Goal: Task Accomplishment & Management: Use online tool/utility

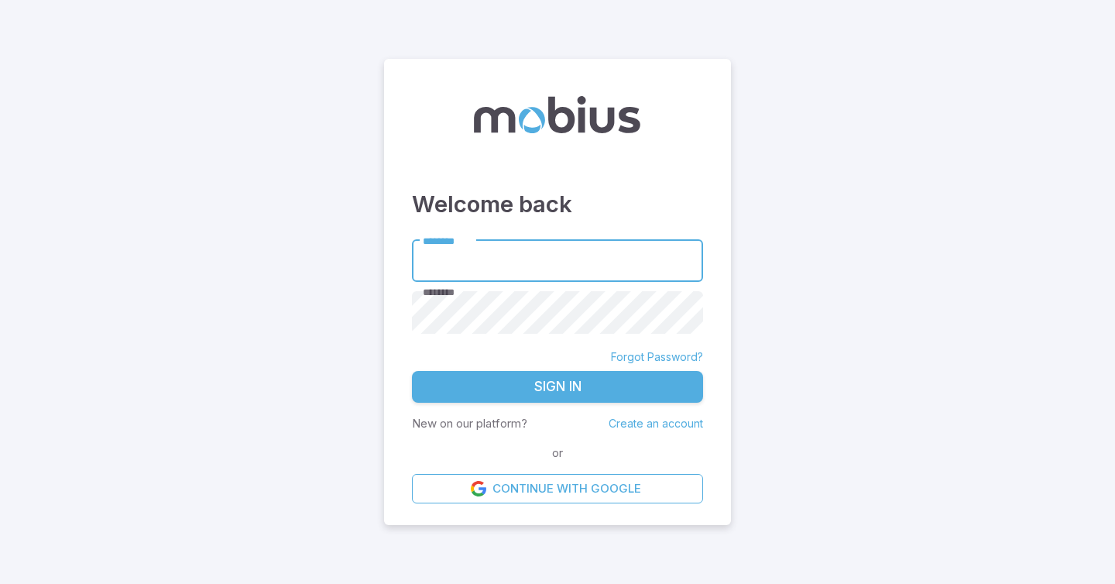
type input "*********"
click at [571, 389] on button "Sign In" at bounding box center [557, 387] width 291 height 33
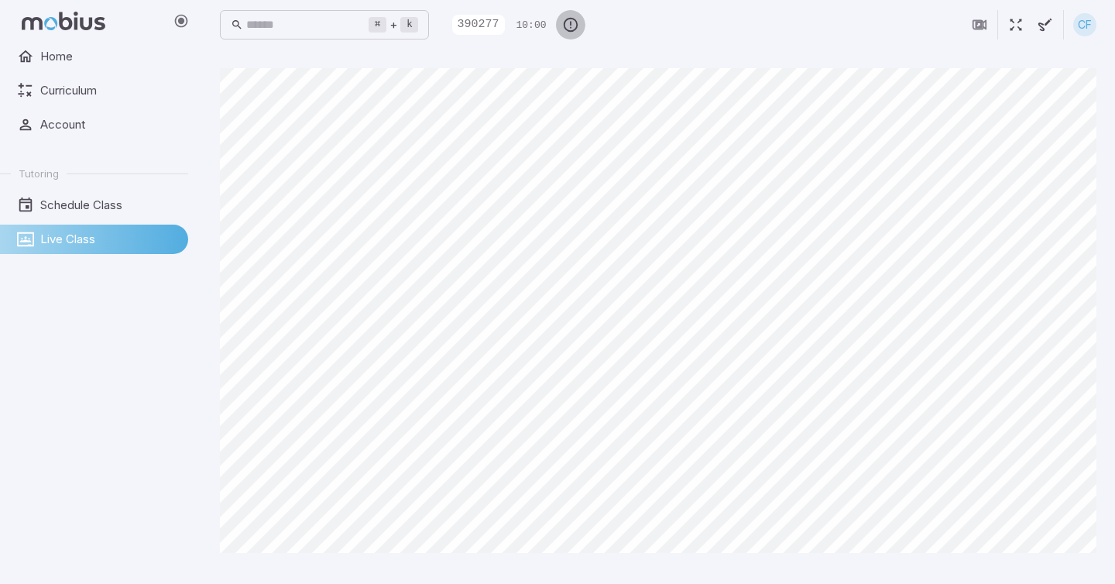
click at [579, 27] on icon "button" at bounding box center [570, 24] width 17 height 17
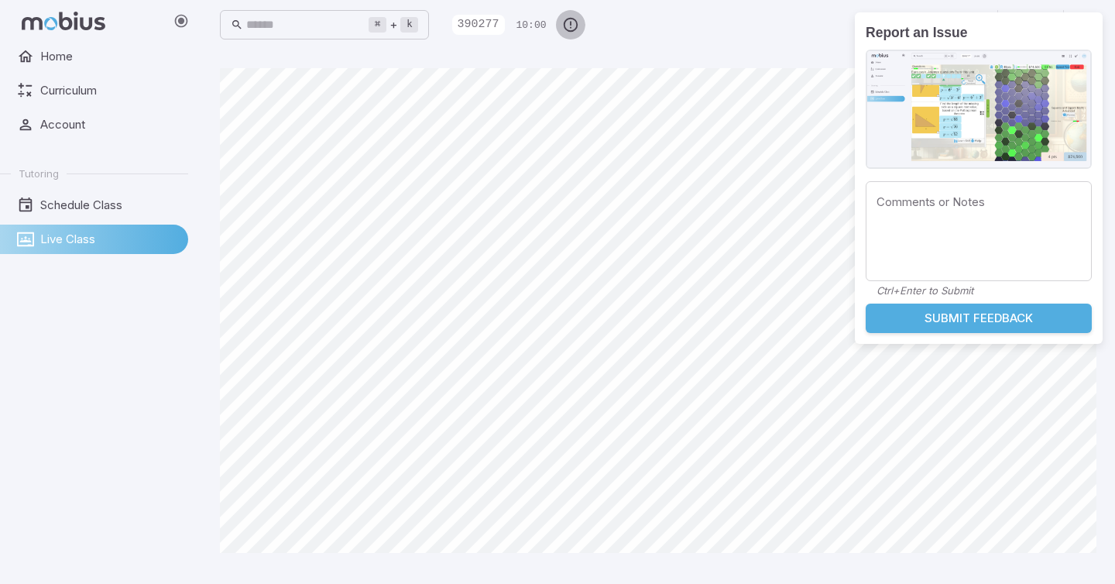
click at [579, 19] on icon "button" at bounding box center [570, 24] width 17 height 17
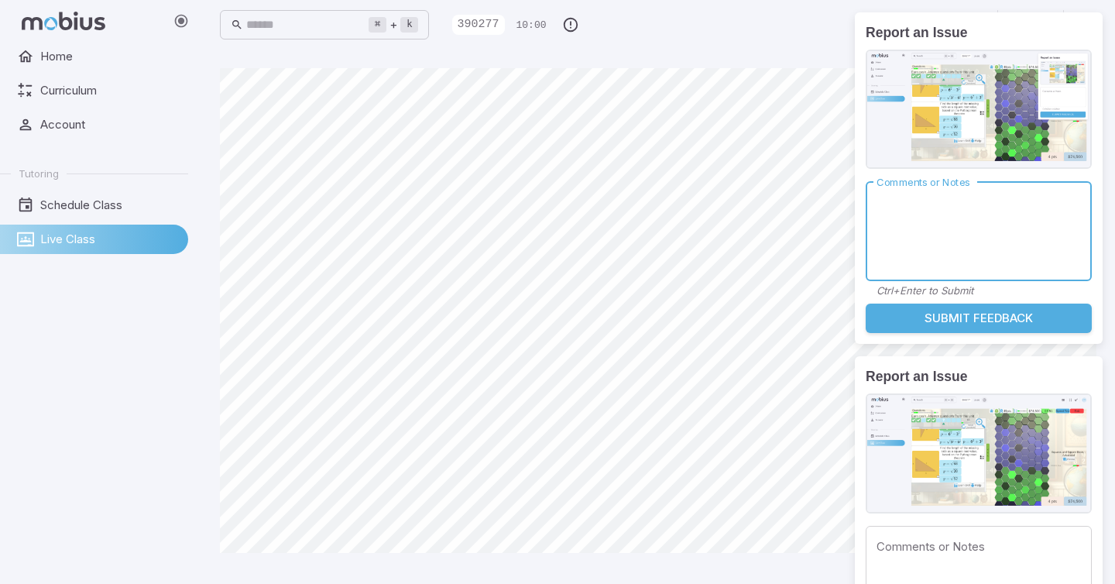
click at [804, 46] on div "⌘ + k ​ 390277 10:00 CF" at bounding box center [658, 25] width 876 height 50
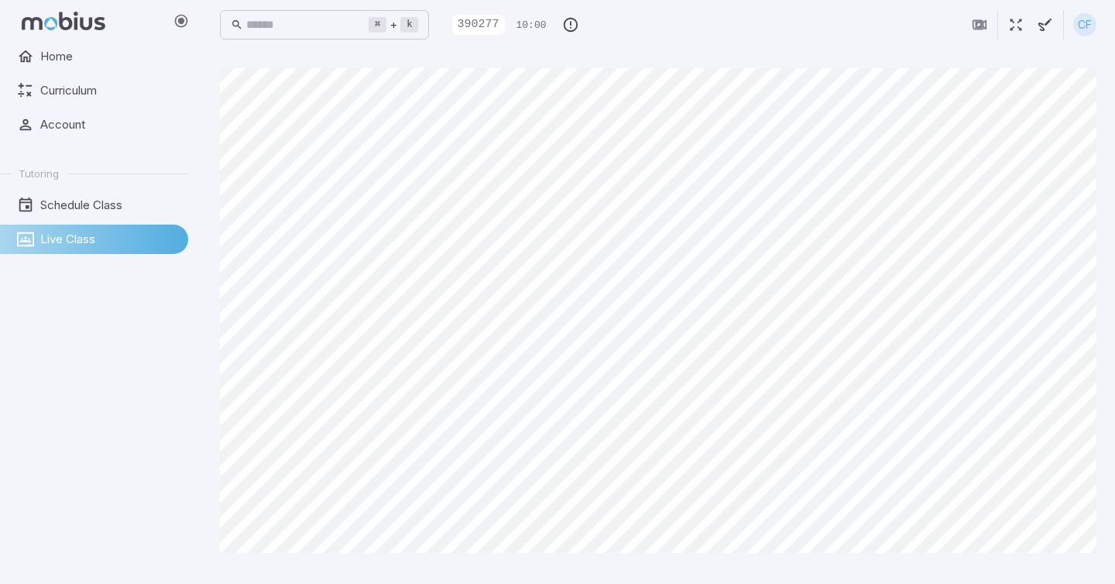
click at [828, 23] on div "⌘ + k ​ 390277 10:00 CF" at bounding box center [658, 25] width 876 height 34
click at [986, 24] on icon "button" at bounding box center [979, 24] width 17 height 17
click at [981, 29] on icon "button" at bounding box center [978, 24] width 9 height 9
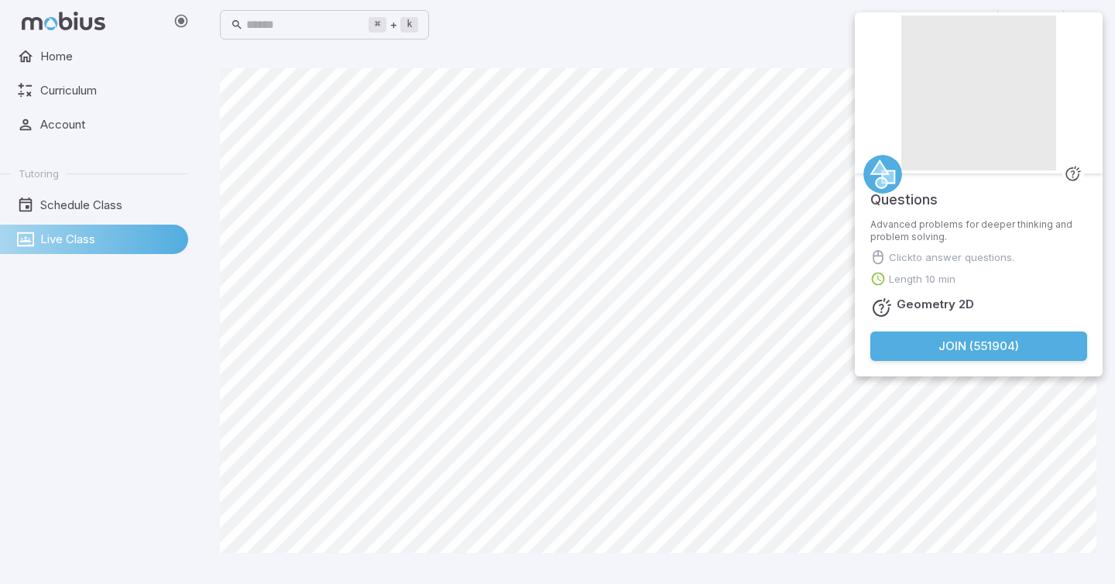
click at [980, 358] on button "Join ( 551904 )" at bounding box center [978, 345] width 217 height 29
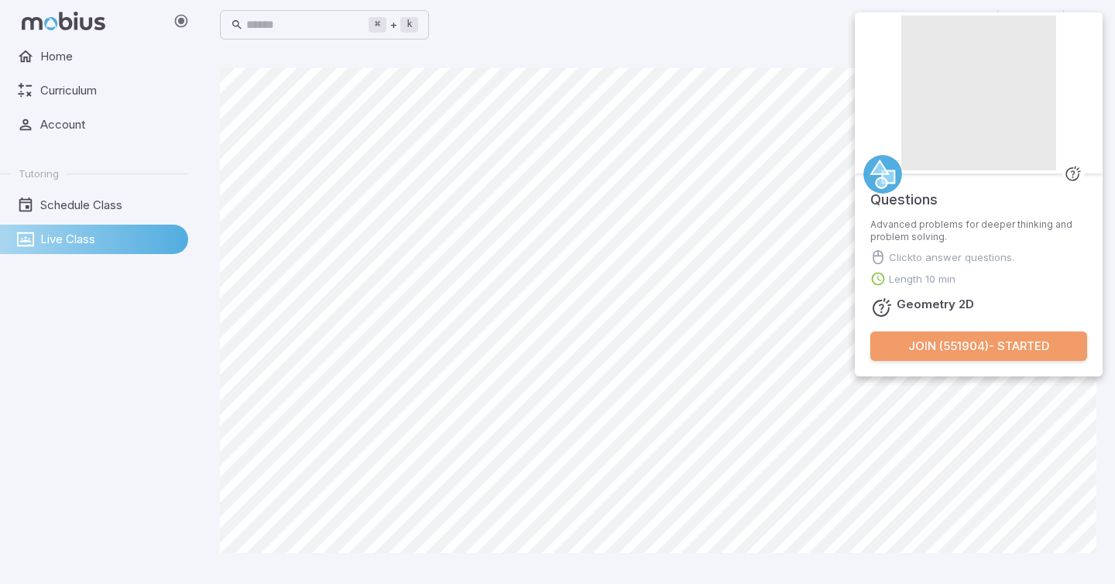
click at [931, 346] on button "Join ( 551904 ) - Started" at bounding box center [978, 345] width 217 height 29
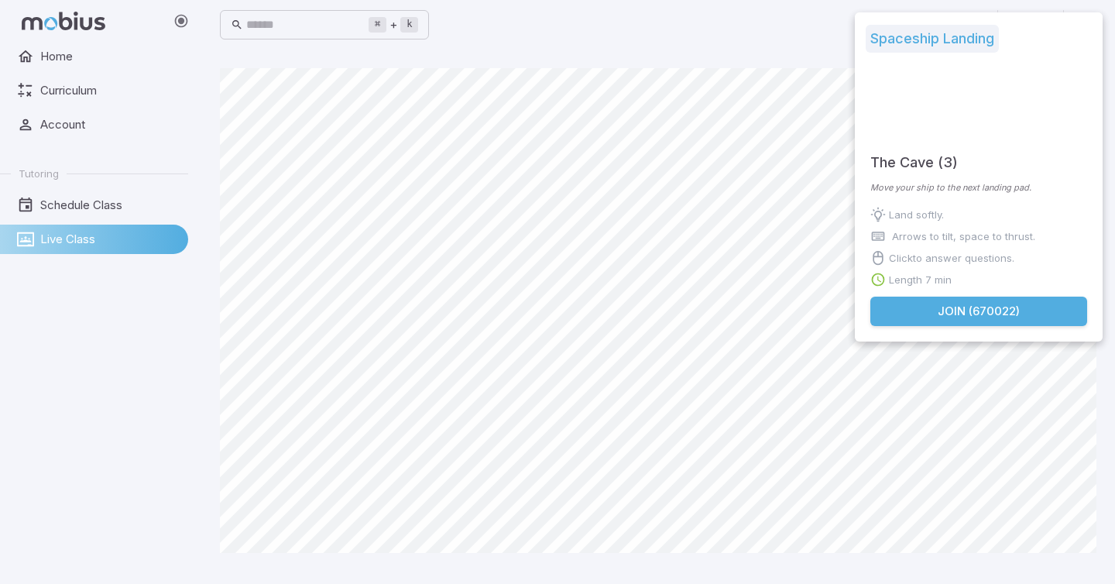
click at [930, 303] on button "Join ( 670022 )" at bounding box center [978, 311] width 217 height 29
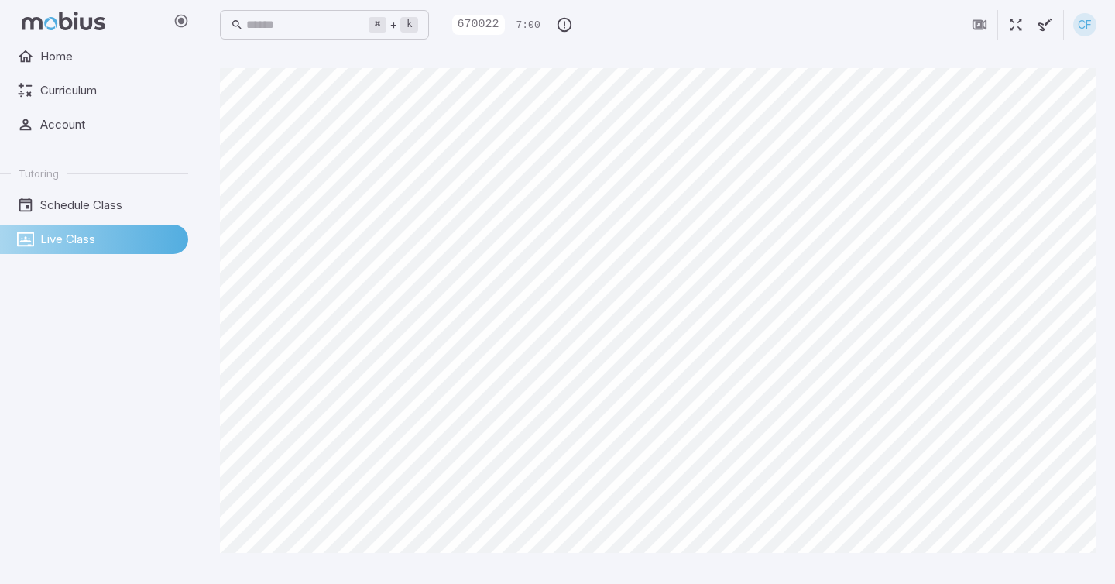
click at [505, 22] on div "670022" at bounding box center [478, 25] width 53 height 20
drag, startPoint x: 494, startPoint y: 22, endPoint x: 634, endPoint y: 29, distance: 140.3
click at [633, 29] on div "⌘ + k ​ 670022 7:00 CF" at bounding box center [658, 25] width 876 height 34
click at [634, 29] on div "⌘ + k ​ 670022 7:00 CF" at bounding box center [658, 25] width 876 height 34
